Goal: Task Accomplishment & Management: Use online tool/utility

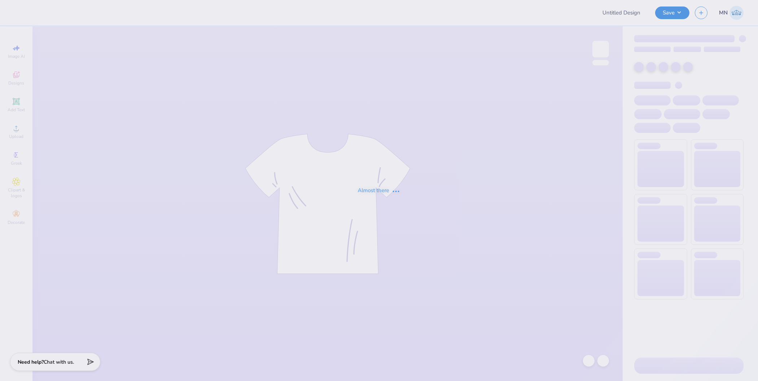
type input "PKT Fall Games 2025"
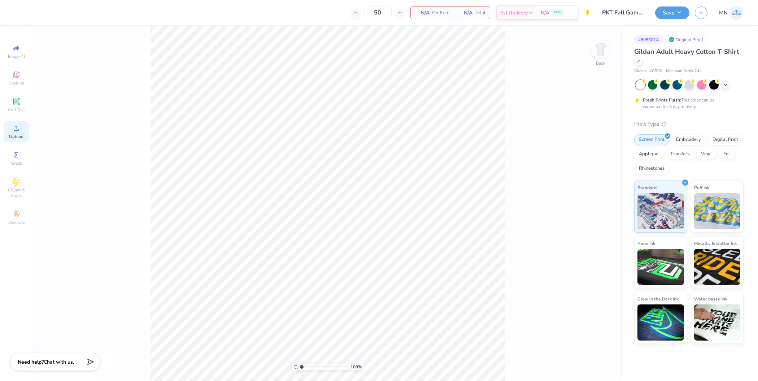
click at [8, 133] on div "Upload" at bounding box center [16, 131] width 25 height 21
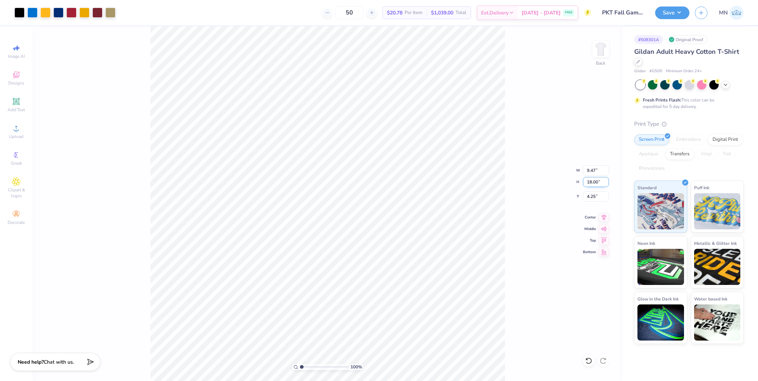
click at [592, 182] on input "18.00" at bounding box center [596, 182] width 26 height 10
type input "15"
type input "7.89"
type input "15.00"
click at [593, 197] on input "5.75" at bounding box center [596, 196] width 26 height 10
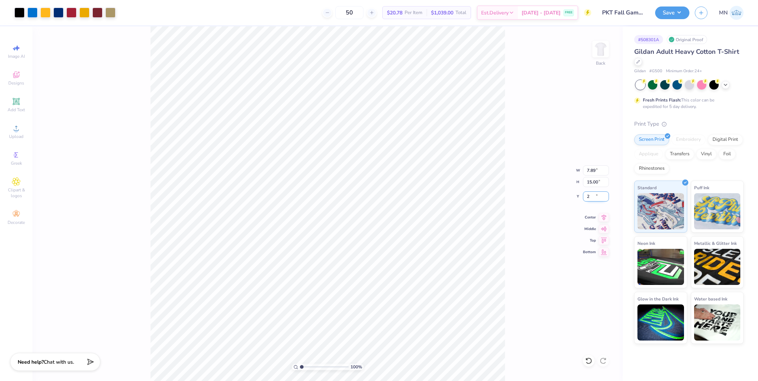
type input "2.00"
drag, startPoint x: 672, startPoint y: 12, endPoint x: 675, endPoint y: 19, distance: 7.9
click at [672, 12] on button "Save" at bounding box center [672, 12] width 34 height 13
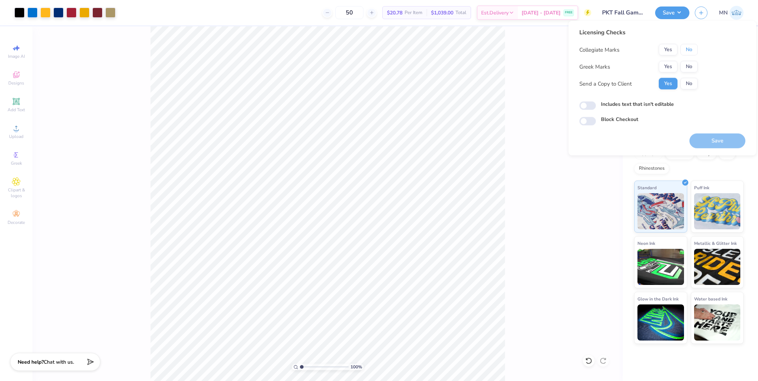
drag, startPoint x: 689, startPoint y: 47, endPoint x: 681, endPoint y: 57, distance: 12.9
click at [688, 48] on button "No" at bounding box center [689, 50] width 17 height 12
drag, startPoint x: 681, startPoint y: 57, endPoint x: 675, endPoint y: 75, distance: 19.1
click at [672, 69] on button "Yes" at bounding box center [668, 67] width 19 height 12
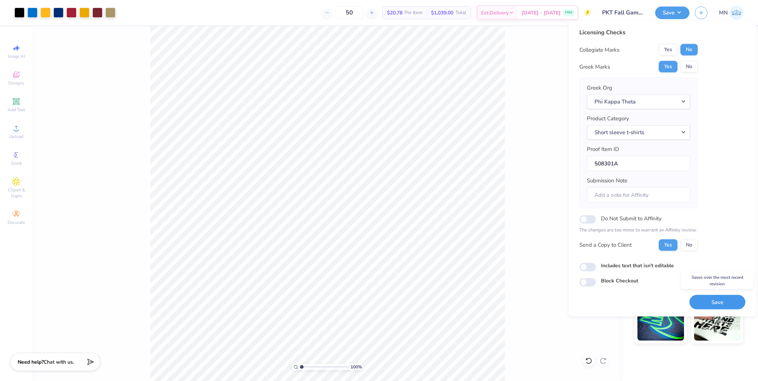
click at [716, 302] on button "Save" at bounding box center [718, 302] width 56 height 15
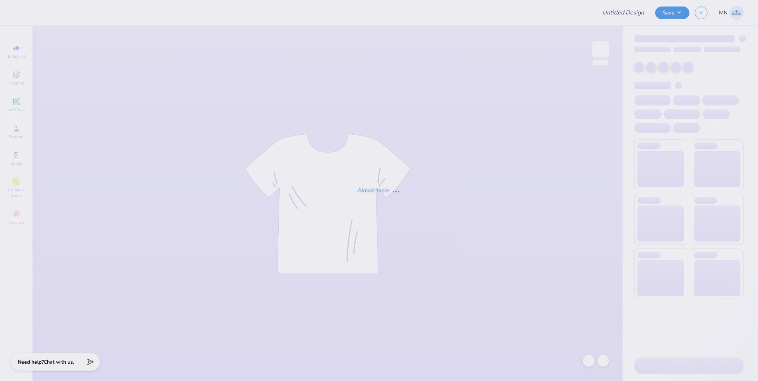
type input "Day On The Hill"
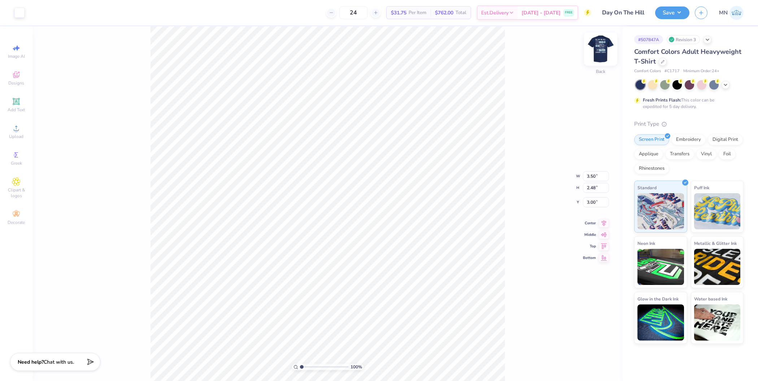
click at [597, 56] on img at bounding box center [600, 49] width 29 height 29
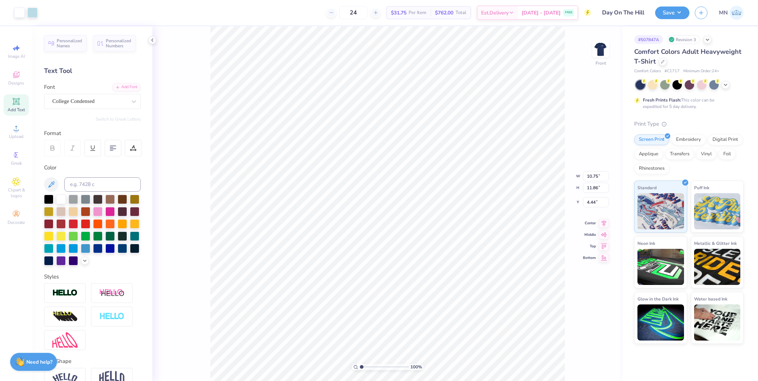
type input "11.86"
type input "4.44"
type input "1.29"
type input "16.71"
click at [14, 136] on span "Upload" at bounding box center [16, 137] width 14 height 6
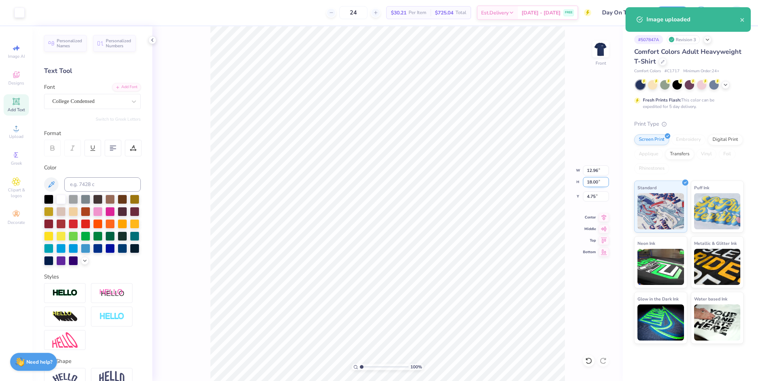
click at [598, 185] on input "18.00" at bounding box center [596, 182] width 26 height 10
type input "15"
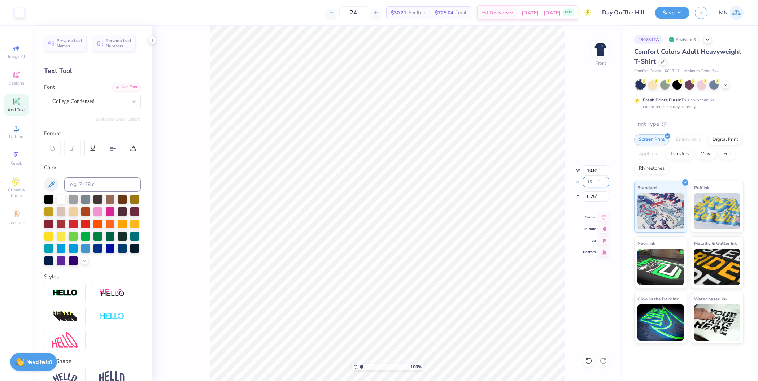
type input "10.81"
type input "15.00"
click at [597, 192] on input "6.25" at bounding box center [596, 196] width 26 height 10
type input "3.00"
click at [600, 49] on img at bounding box center [600, 49] width 29 height 29
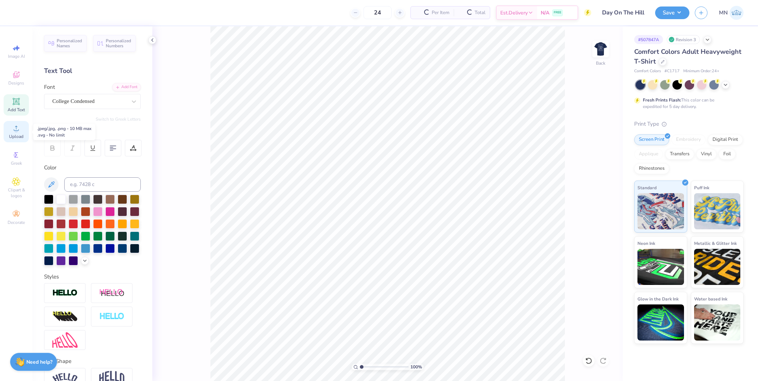
click at [17, 130] on circle at bounding box center [16, 131] width 4 height 4
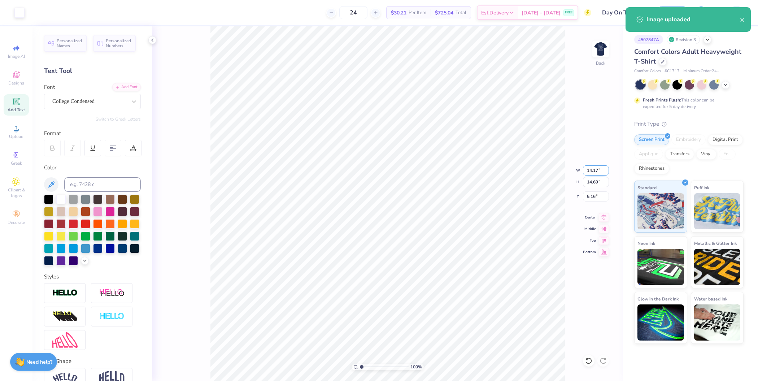
click at [596, 171] on input "14.17" at bounding box center [596, 170] width 26 height 10
type input "3.50"
type input "3.63"
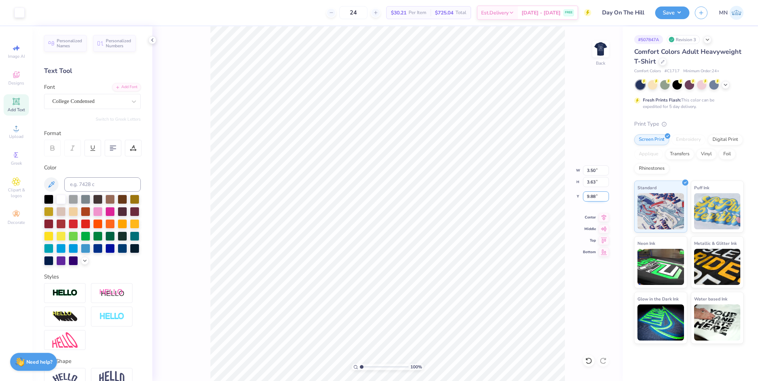
click at [592, 195] on input "9.88" at bounding box center [596, 196] width 26 height 10
type input "3.00"
click at [675, 17] on button "Save" at bounding box center [672, 11] width 34 height 13
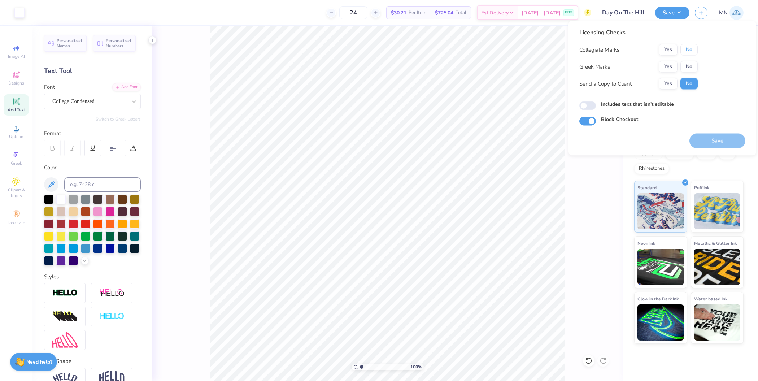
drag, startPoint x: 687, startPoint y: 48, endPoint x: 671, endPoint y: 59, distance: 19.4
click at [684, 49] on button "No" at bounding box center [689, 50] width 17 height 12
click at [671, 61] on button "Yes" at bounding box center [668, 67] width 19 height 12
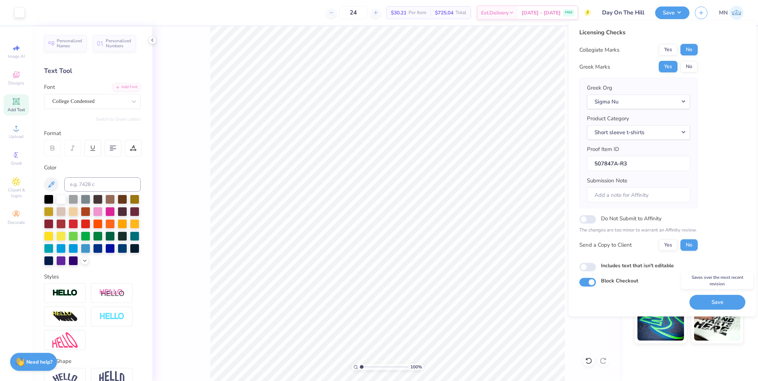
drag, startPoint x: 710, startPoint y: 301, endPoint x: 588, endPoint y: 182, distance: 169.5
click at [709, 300] on button "Save" at bounding box center [718, 302] width 56 height 15
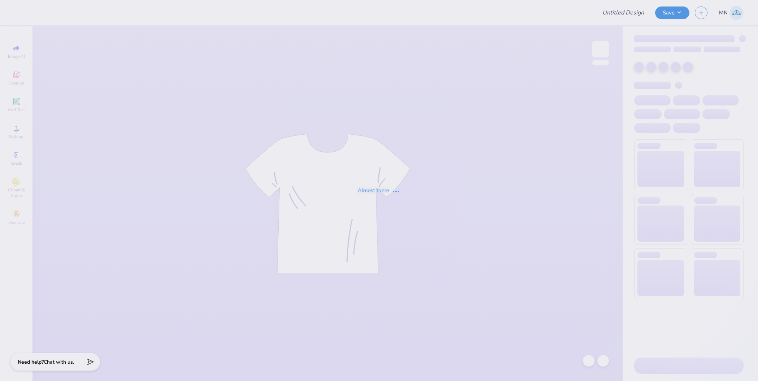
type input "SON [PERSON_NAME]"
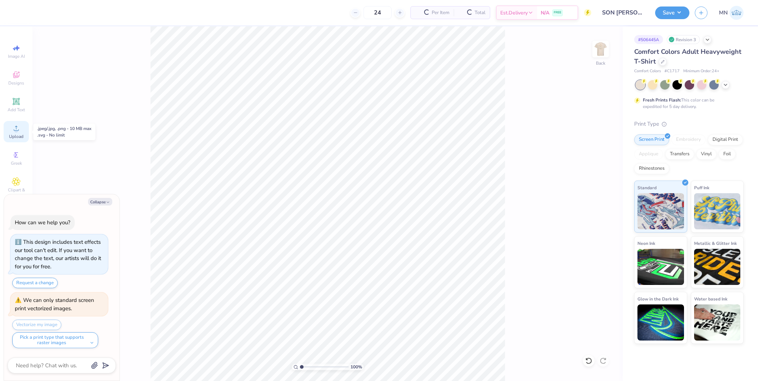
drag, startPoint x: 17, startPoint y: 132, endPoint x: 22, endPoint y: 132, distance: 5.1
click at [17, 132] on circle at bounding box center [16, 131] width 4 height 4
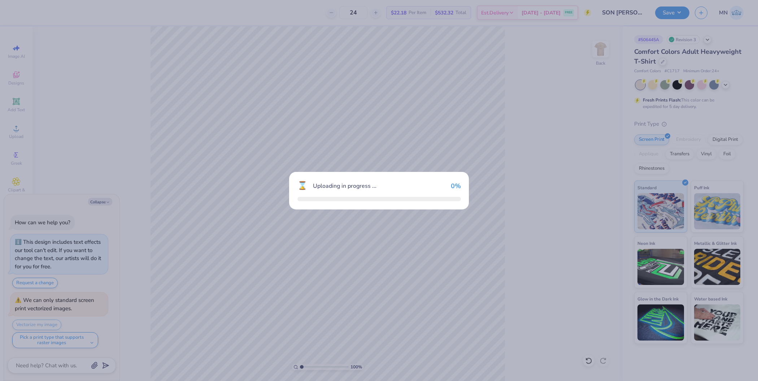
type textarea "x"
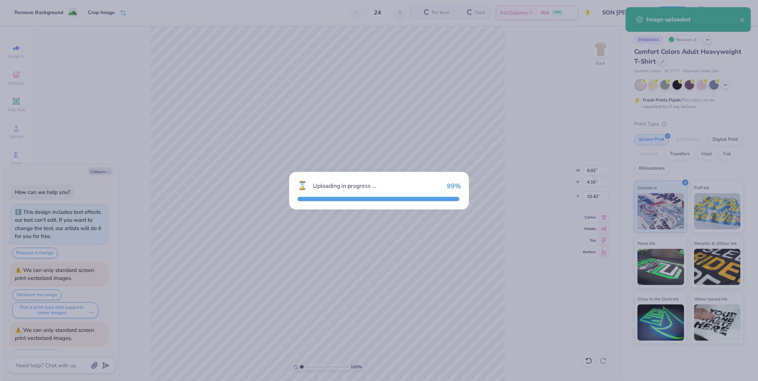
scroll to position [28, 0]
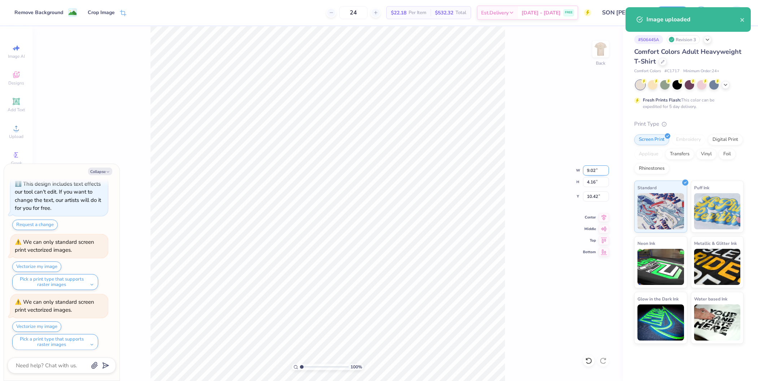
click at [590, 171] on input "9.02" at bounding box center [596, 170] width 26 height 10
type input "12"
type textarea "x"
type input "12.00"
type input "5.54"
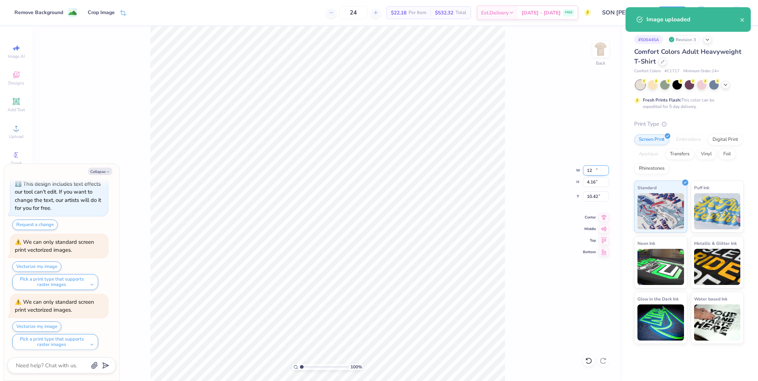
type input "9.73"
click at [595, 201] on div "100 % Back W 12.00 12.00 " H 5.54 5.54 " Y 9.73 9.73 " Center Middle Top Bottom" at bounding box center [327, 203] width 590 height 355
click at [596, 199] on div "100 % Back" at bounding box center [327, 203] width 590 height 355
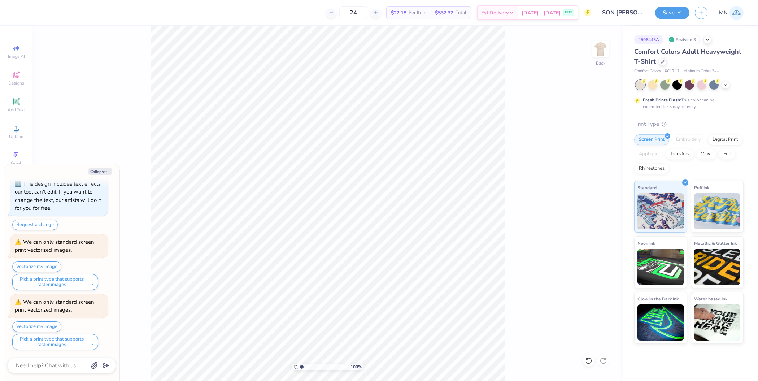
type textarea "x"
click at [594, 169] on input "12.00" at bounding box center [596, 170] width 26 height 10
type input "11"
type textarea "x"
type input "11.00"
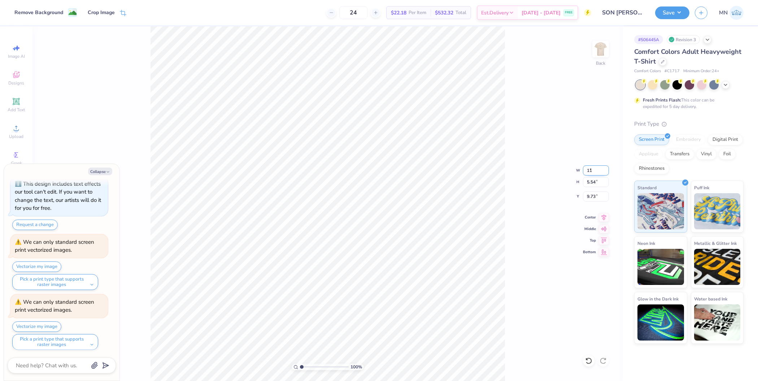
type input "5.07"
click at [596, 194] on input "9.96" at bounding box center [596, 196] width 26 height 10
type input "3"
type textarea "x"
type input "3.00"
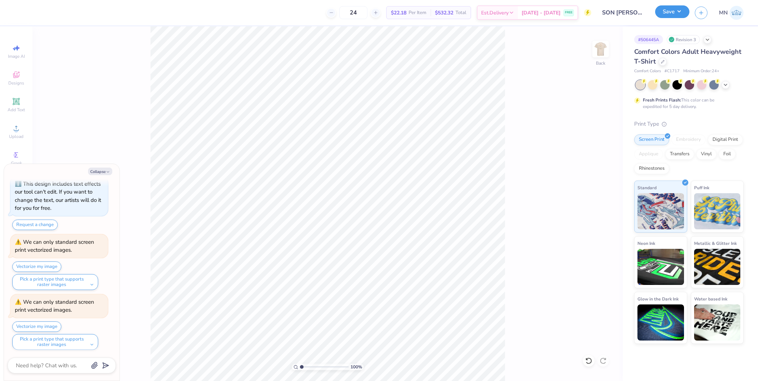
click at [675, 11] on button "Save" at bounding box center [672, 11] width 34 height 13
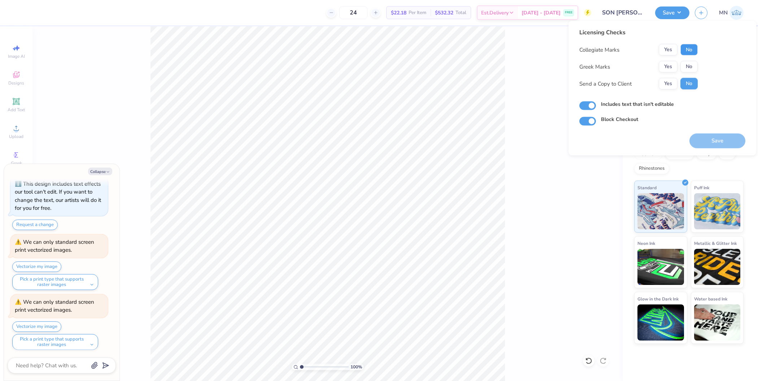
click at [690, 45] on button "No" at bounding box center [689, 50] width 17 height 12
drag, startPoint x: 670, startPoint y: 63, endPoint x: 677, endPoint y: 73, distance: 12.0
click at [671, 63] on button "Yes" at bounding box center [668, 67] width 19 height 12
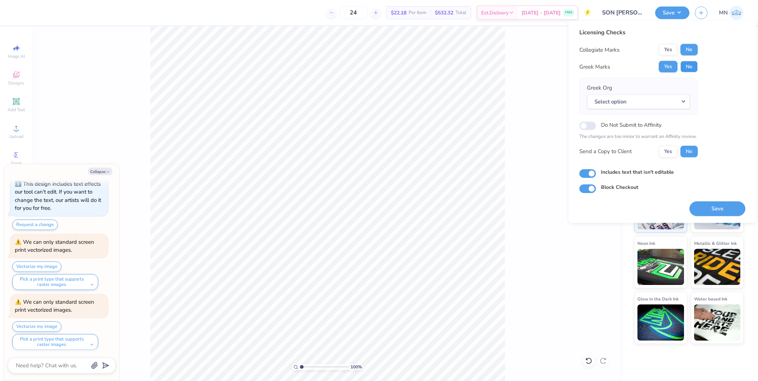
click at [691, 68] on button "No" at bounding box center [689, 67] width 17 height 12
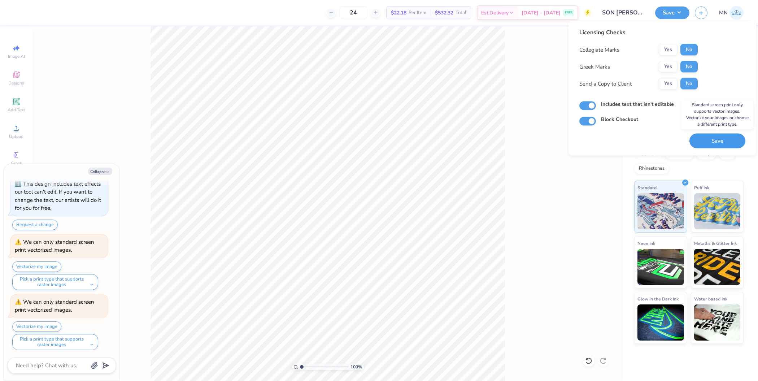
click at [724, 136] on button "Save" at bounding box center [718, 141] width 56 height 15
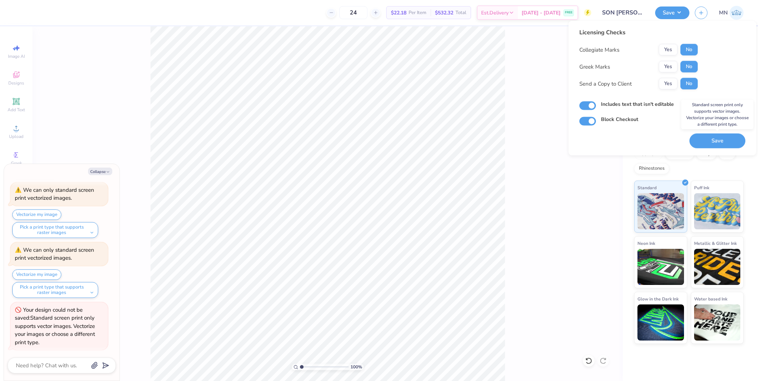
click at [526, 160] on div "100 % Back" at bounding box center [327, 203] width 590 height 355
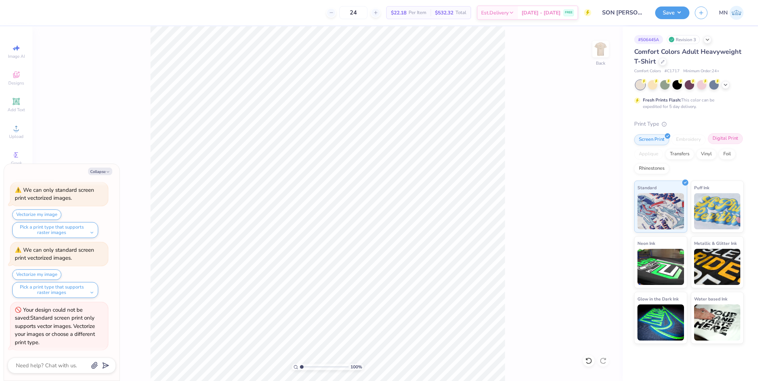
click at [719, 137] on div "Digital Print" at bounding box center [725, 138] width 35 height 11
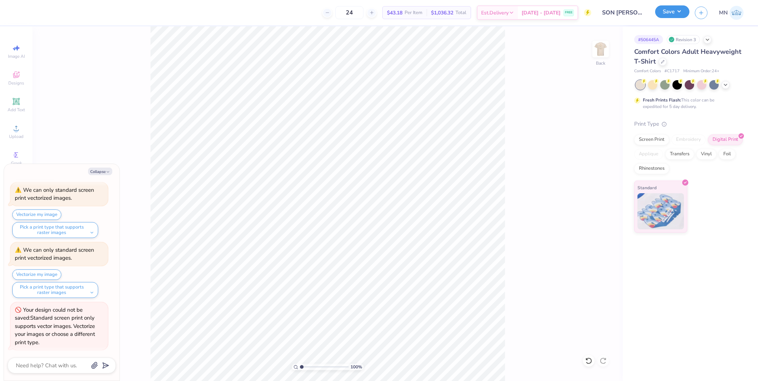
click at [670, 15] on button "Save" at bounding box center [672, 11] width 34 height 13
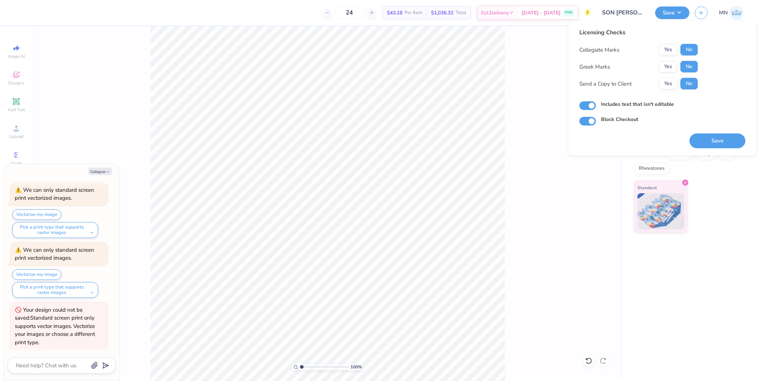
drag, startPoint x: 708, startPoint y: 138, endPoint x: 706, endPoint y: 134, distance: 5.0
click at [708, 136] on button "Save" at bounding box center [718, 141] width 56 height 15
type textarea "x"
